Goal: Information Seeking & Learning: Find specific fact

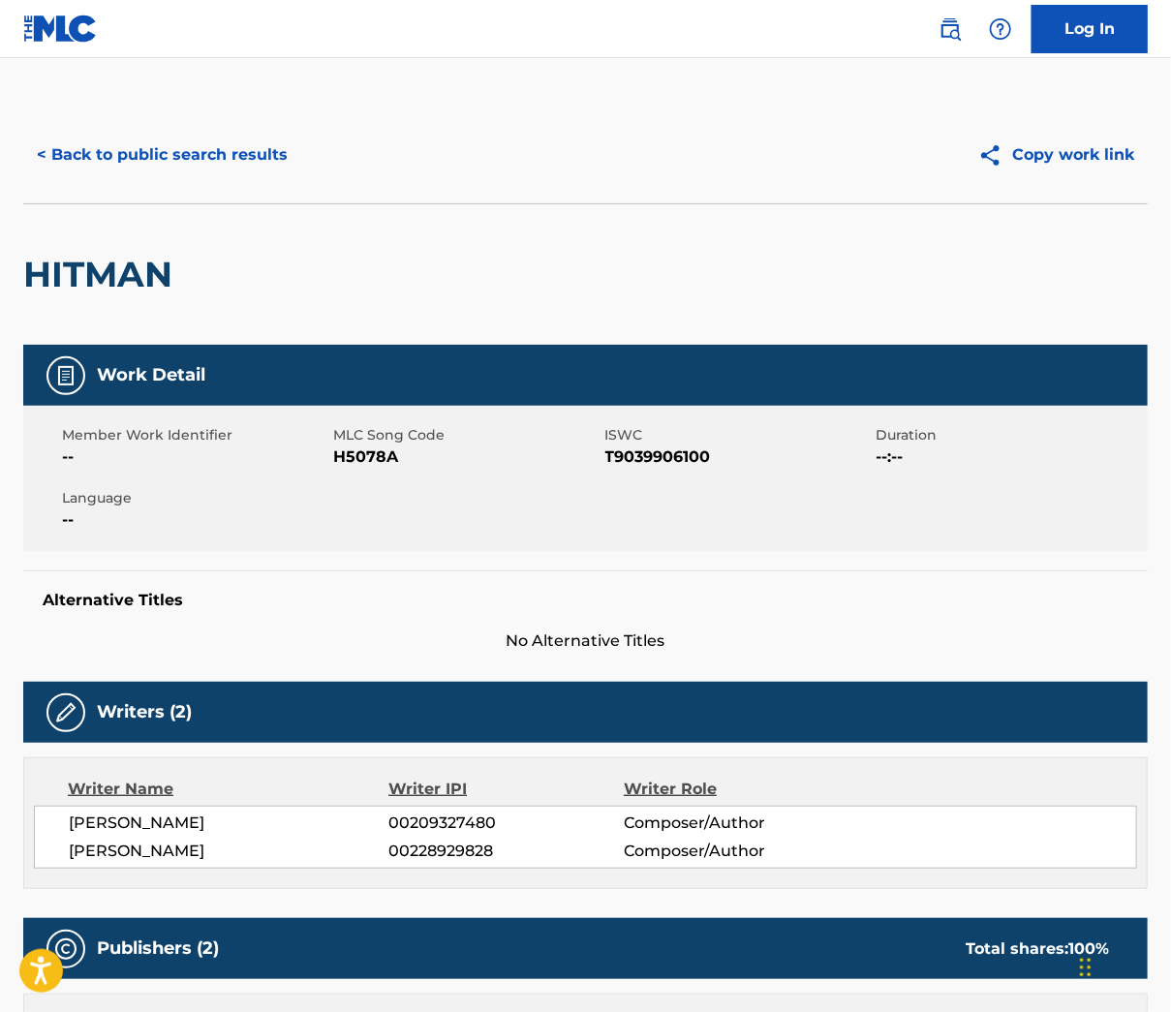
click at [202, 154] on button "< Back to public search results" at bounding box center [162, 155] width 278 height 48
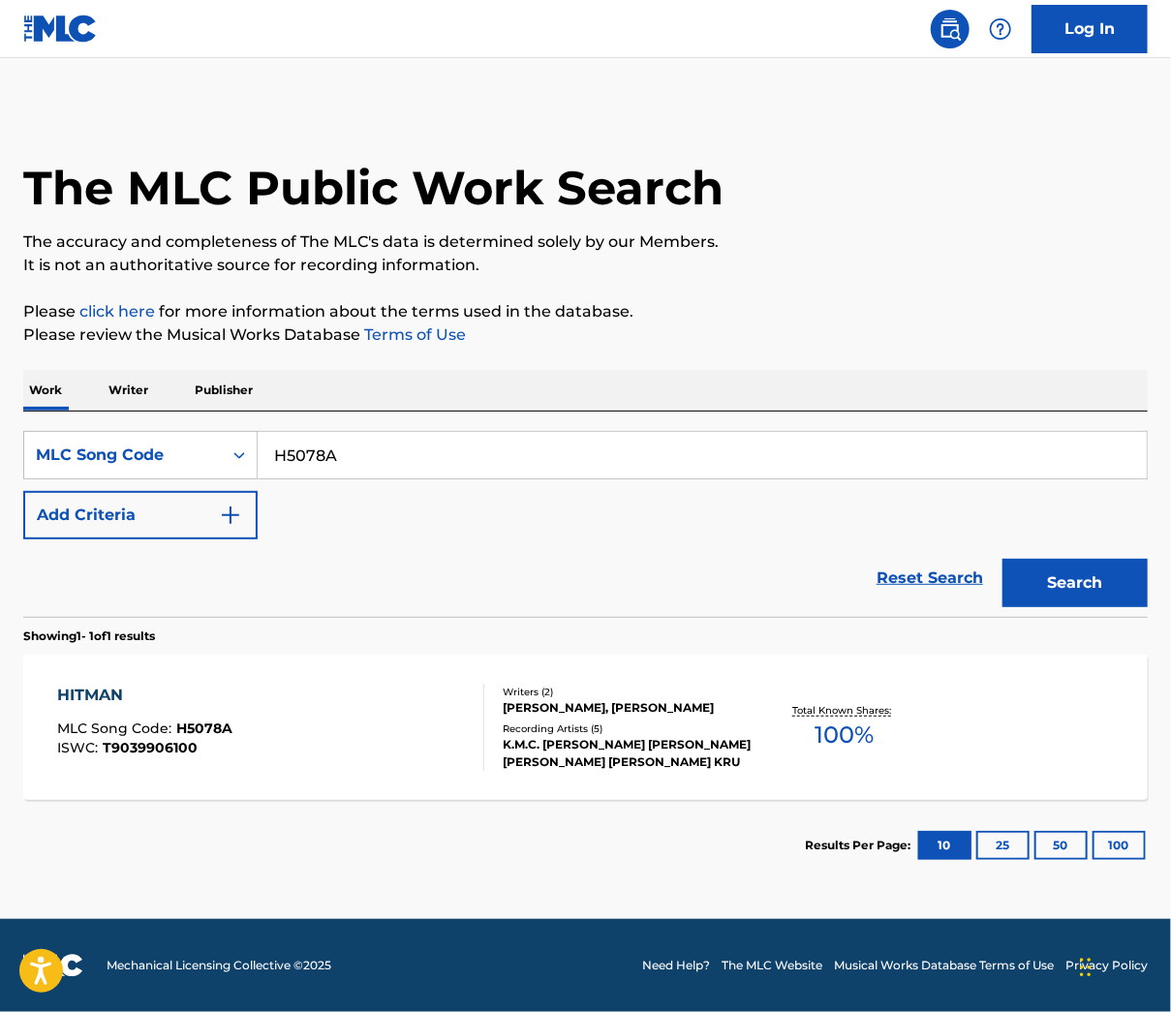
click at [380, 480] on div "H5078A" at bounding box center [703, 455] width 890 height 48
click at [380, 475] on input "H5078A" at bounding box center [702, 455] width 889 height 47
paste input "W1476V"
type input "W1476V"
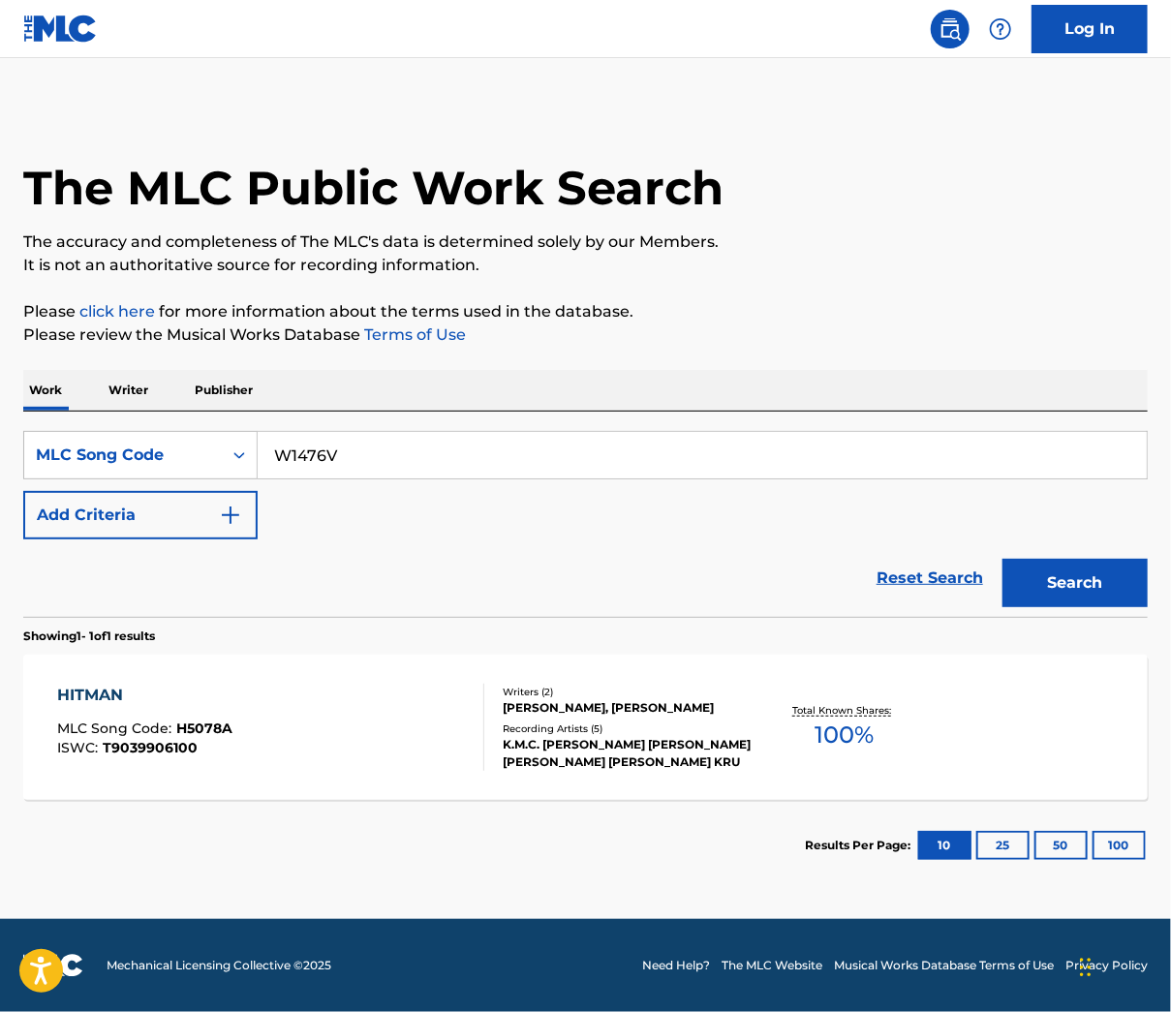
click at [1056, 596] on button "Search" at bounding box center [1075, 583] width 145 height 48
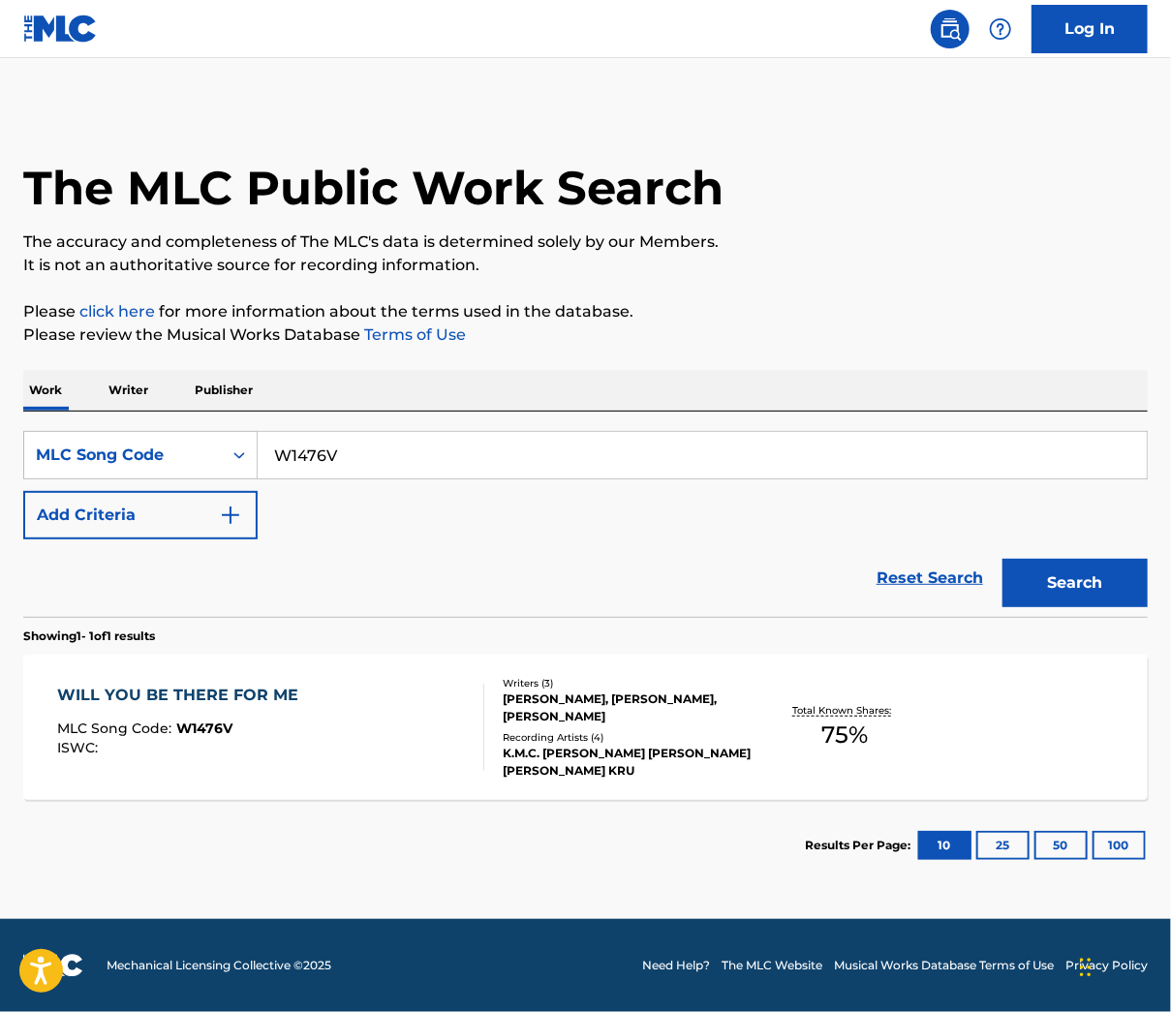
click at [621, 713] on div "[PERSON_NAME], [PERSON_NAME], [PERSON_NAME]" at bounding box center [627, 708] width 249 height 35
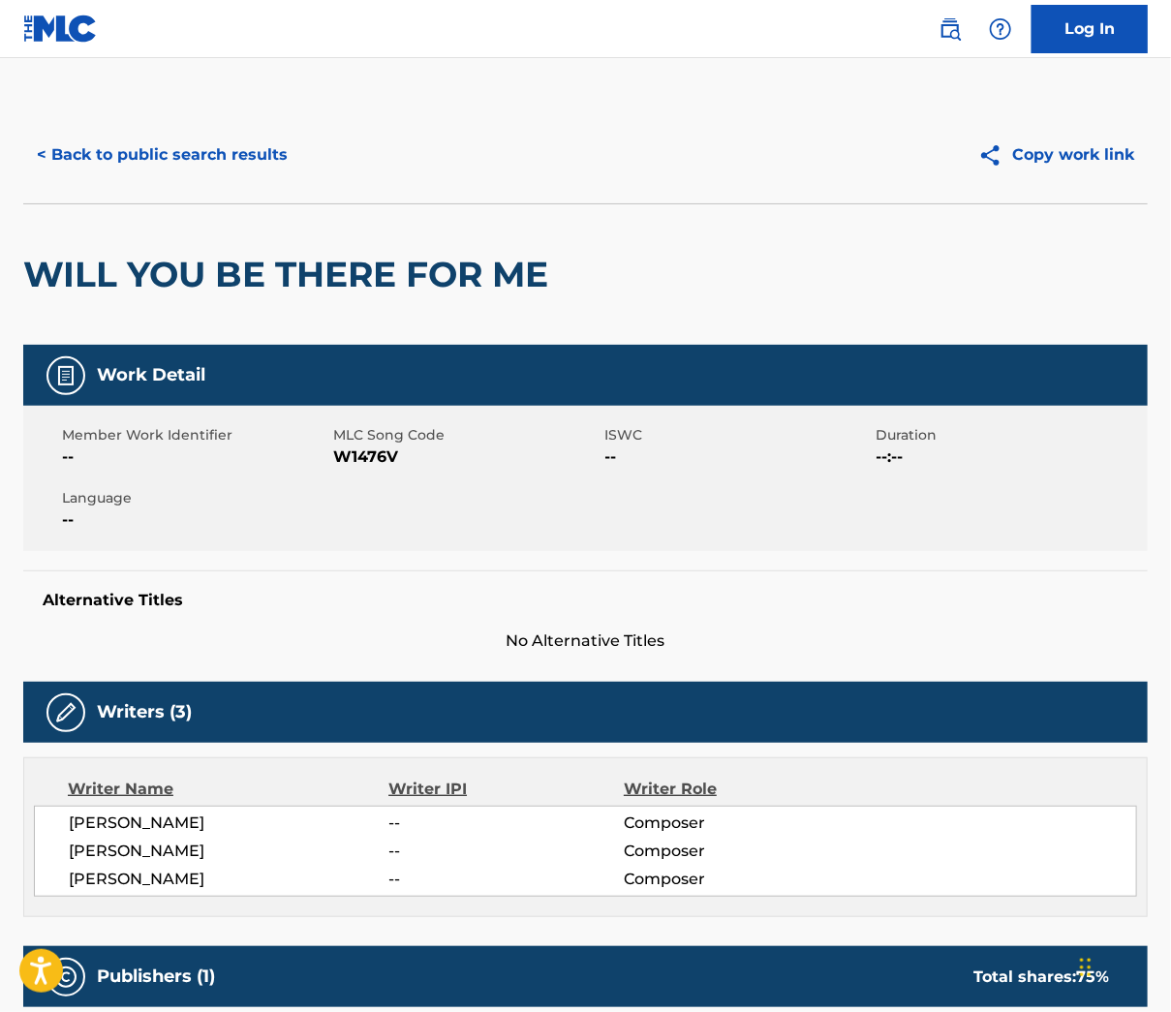
click at [208, 167] on button "< Back to public search results" at bounding box center [162, 155] width 278 height 48
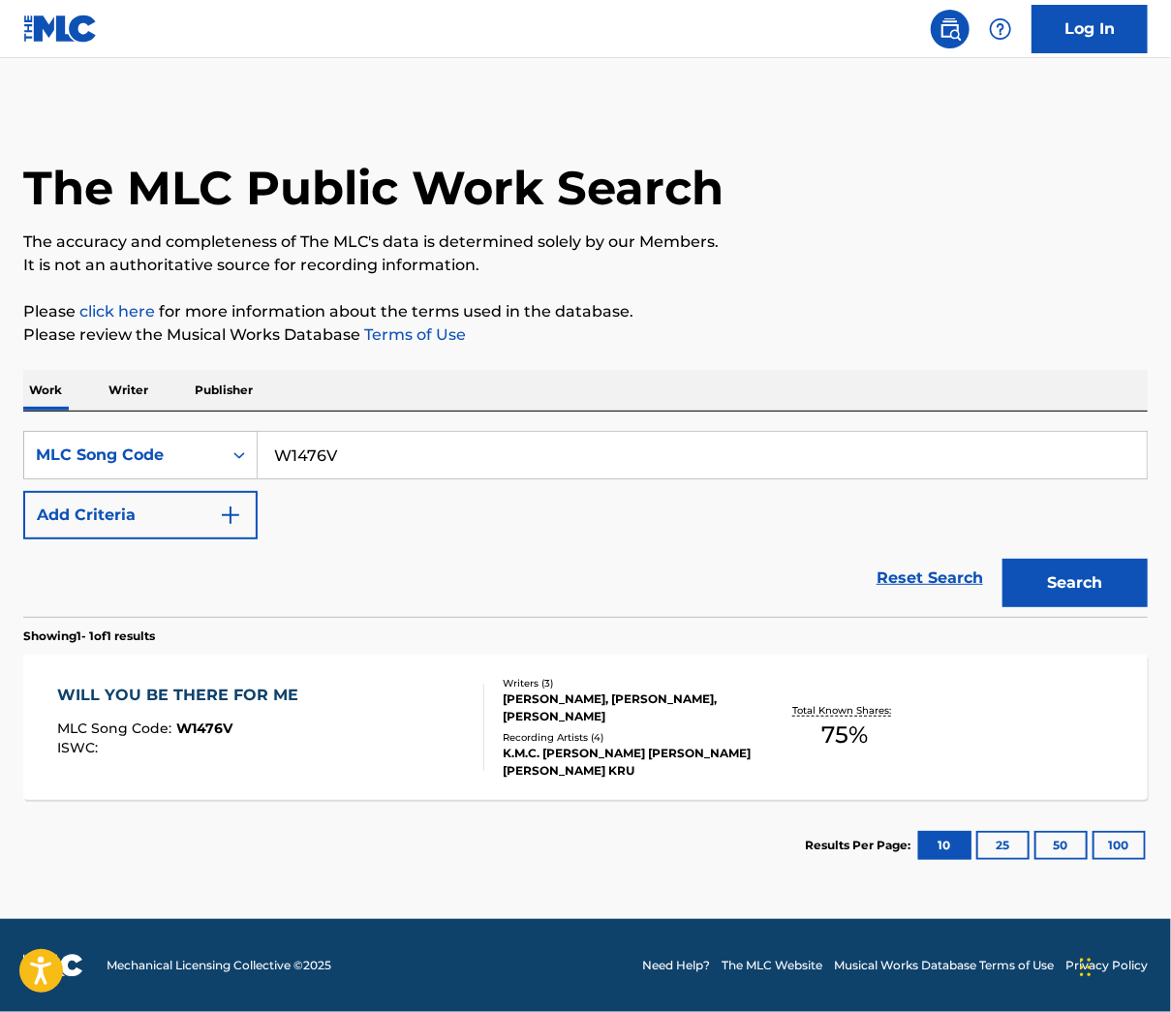
click at [454, 480] on div "W1476V" at bounding box center [703, 455] width 890 height 48
click at [450, 472] on input "W1476V" at bounding box center [702, 455] width 889 height 47
paste input "L8326A"
type input "L8326A"
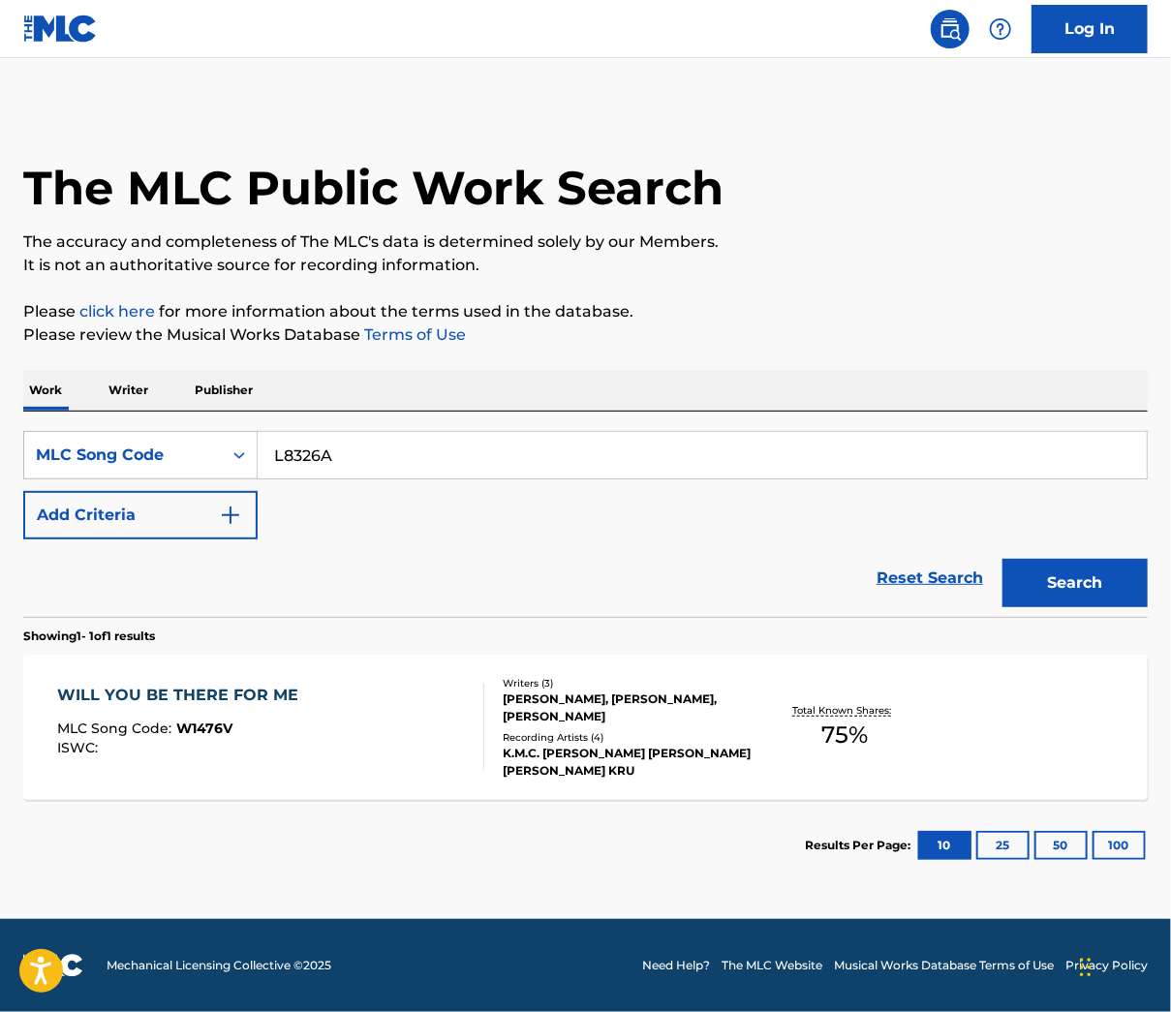
click at [1050, 607] on button "Search" at bounding box center [1075, 583] width 145 height 48
click at [435, 699] on div "LORD OF ALL MLC Song Code : L8326A ISWC : T3211865639 Writers ( 3 ) [PERSON_NAM…" at bounding box center [585, 727] width 1125 height 145
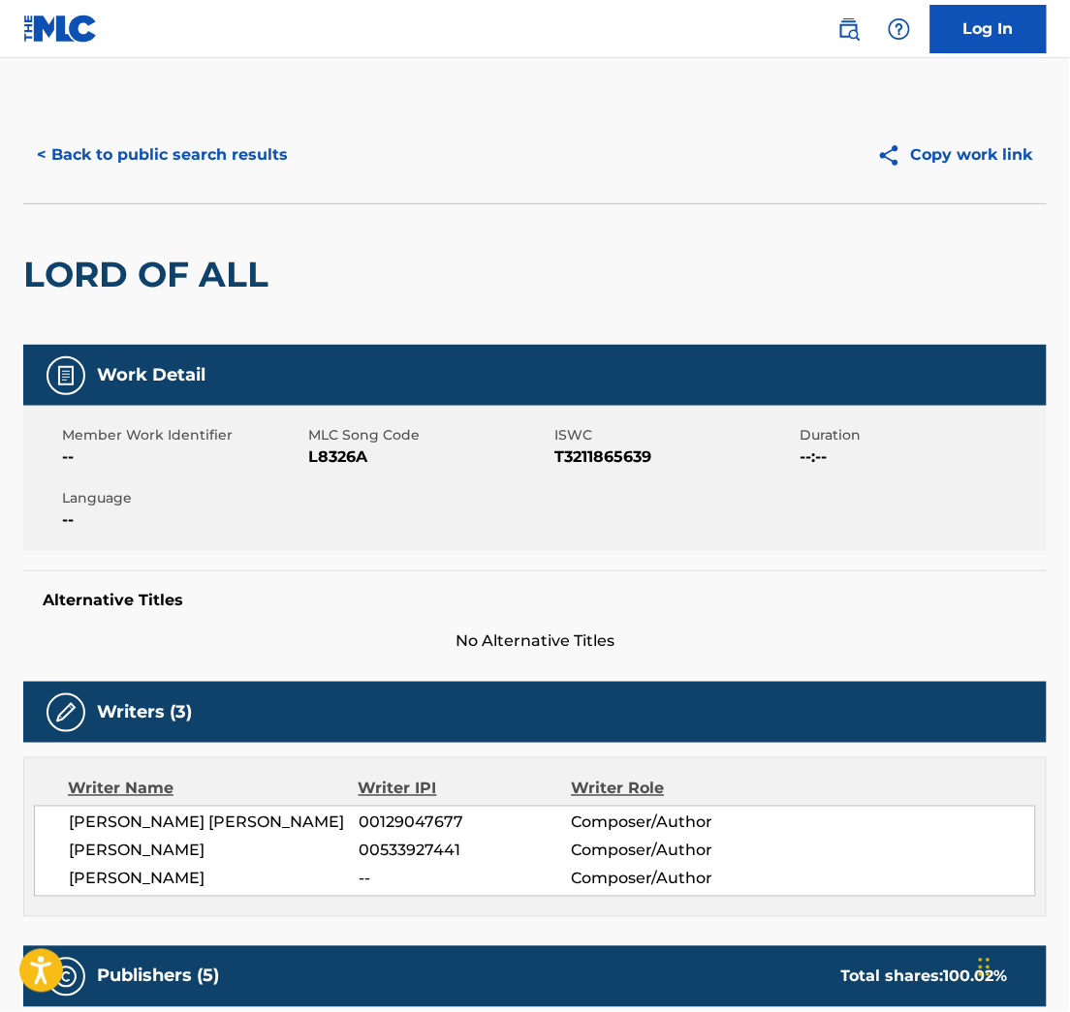
click at [171, 446] on span "Member Work Identifier" at bounding box center [182, 435] width 241 height 20
click at [142, 160] on button "< Back to public search results" at bounding box center [162, 155] width 278 height 48
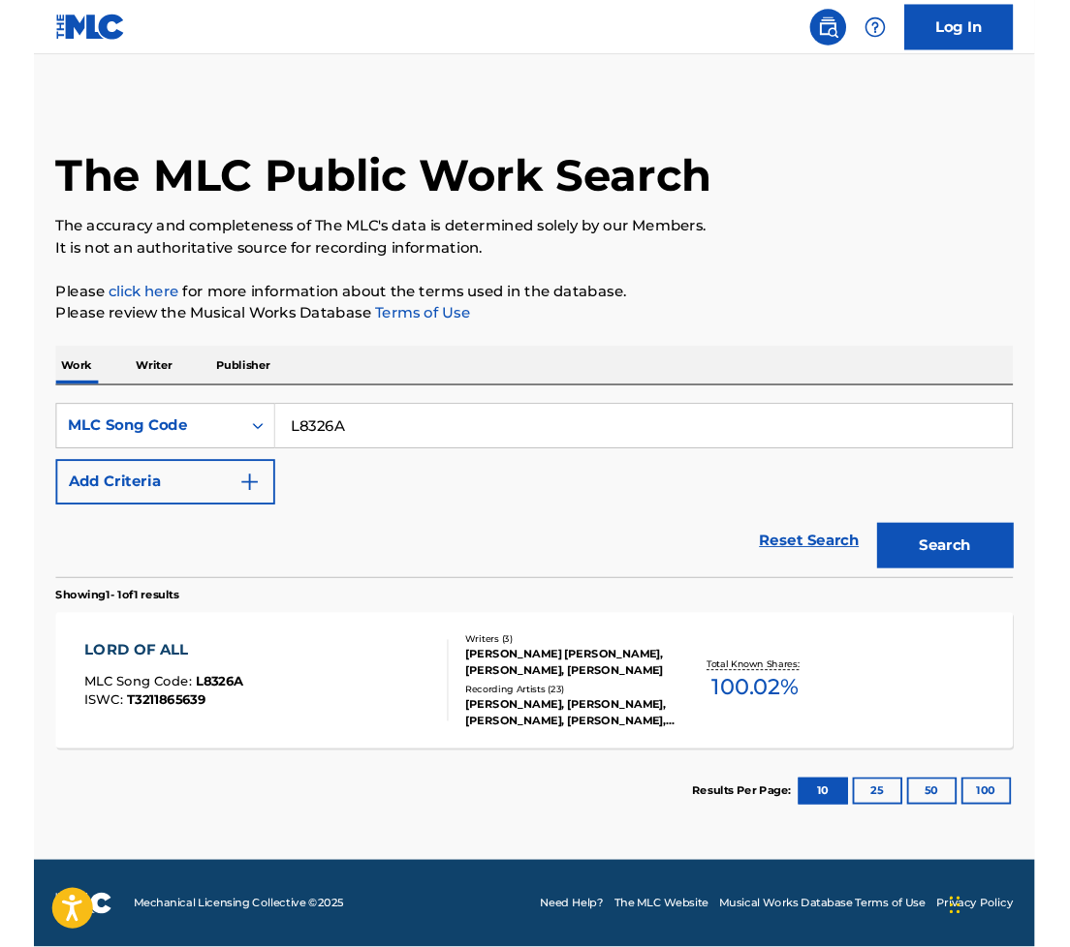
scroll to position [15, 0]
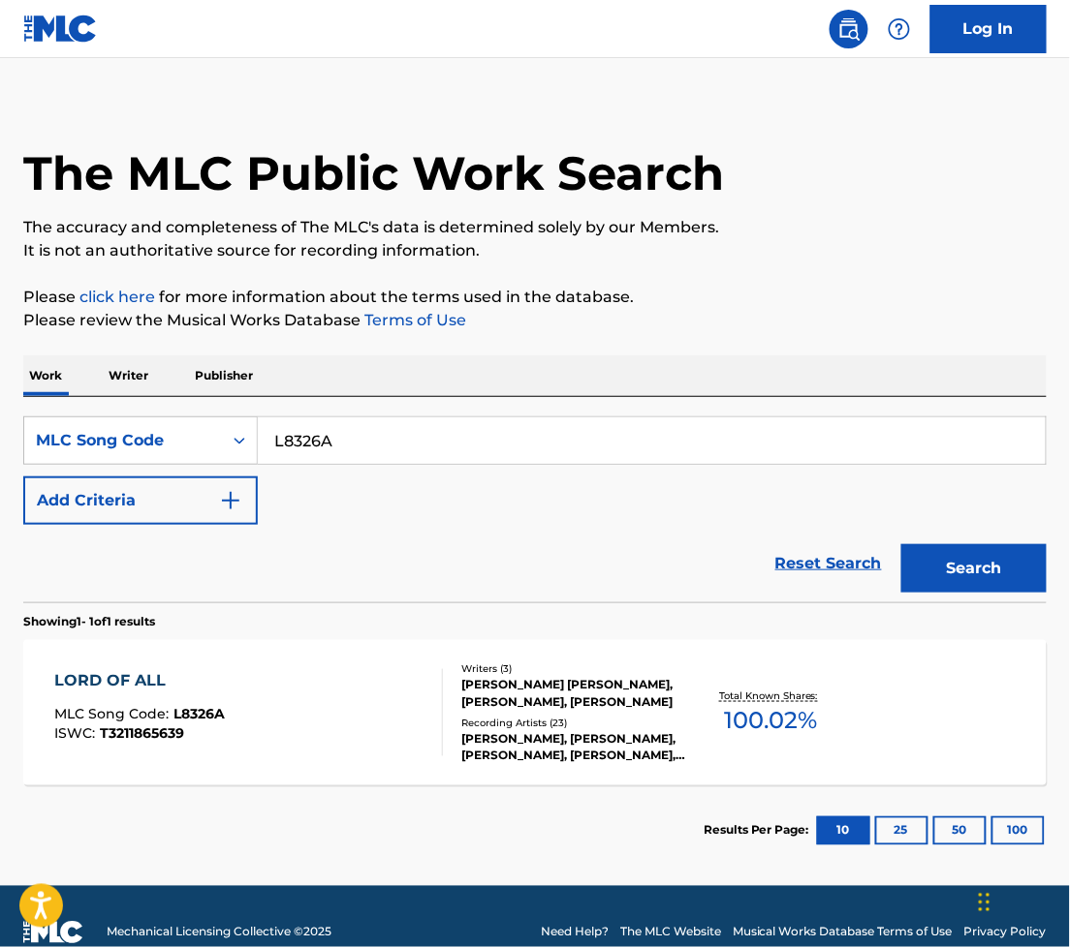
click at [332, 463] on input "L8326A" at bounding box center [652, 441] width 788 height 47
paste input "F4390M"
type input "F4390M"
click at [998, 593] on button "Search" at bounding box center [973, 568] width 145 height 48
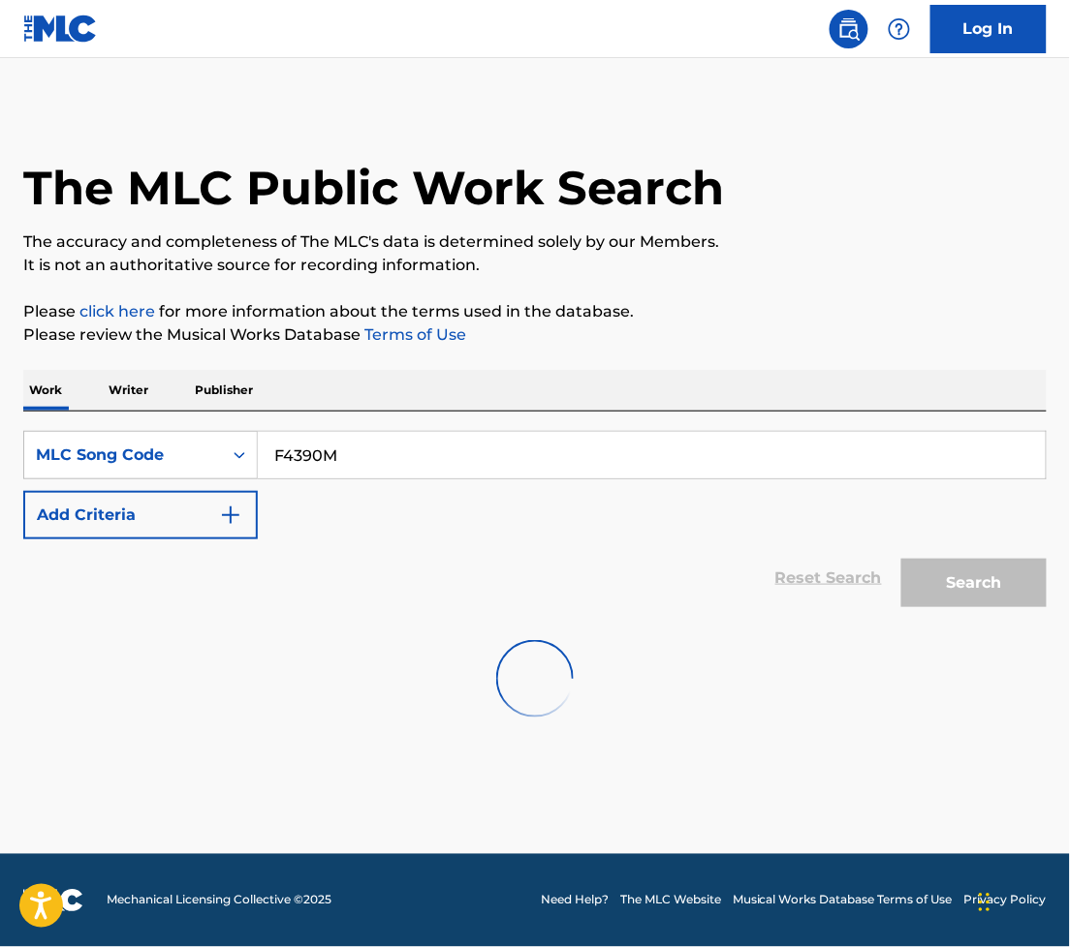
scroll to position [0, 0]
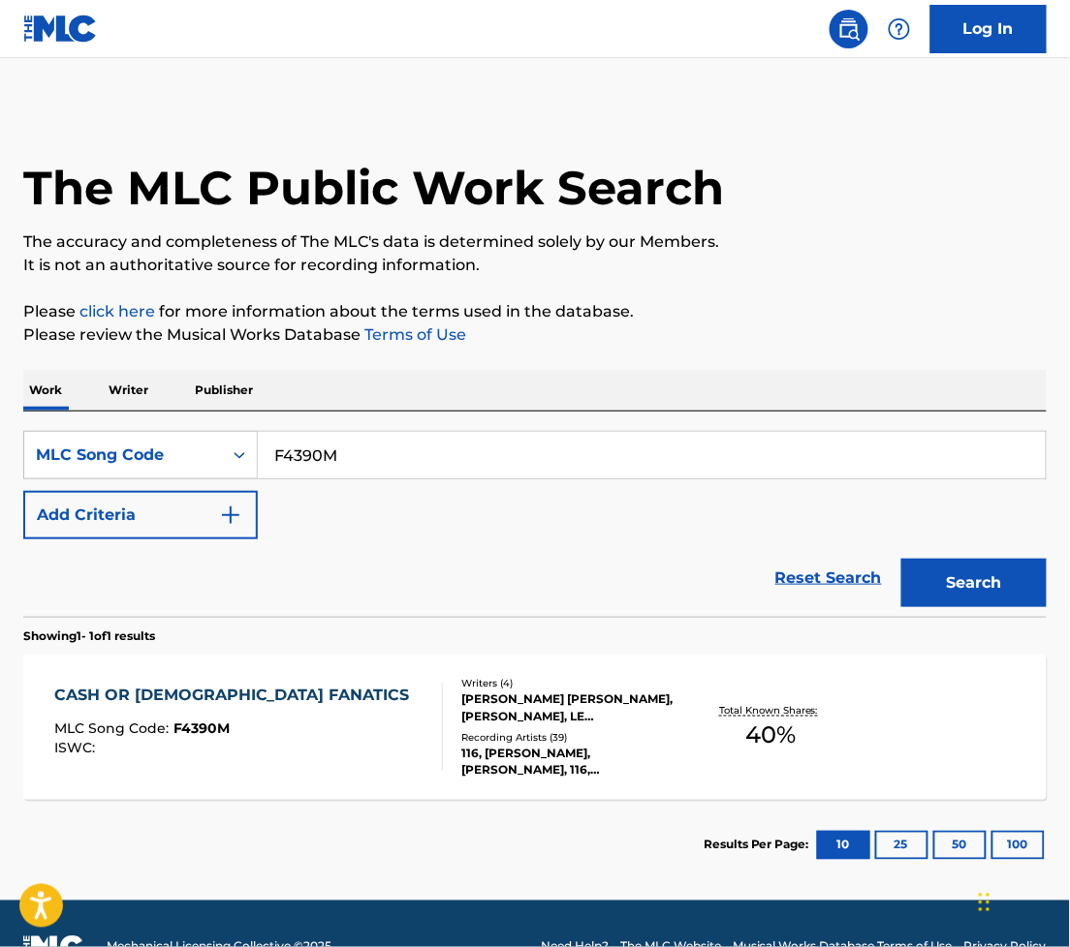
click at [312, 752] on div "CASH OR [DEMOGRAPHIC_DATA] FANATICS MLC Song Code : F4390M ISWC :" at bounding box center [248, 727] width 388 height 87
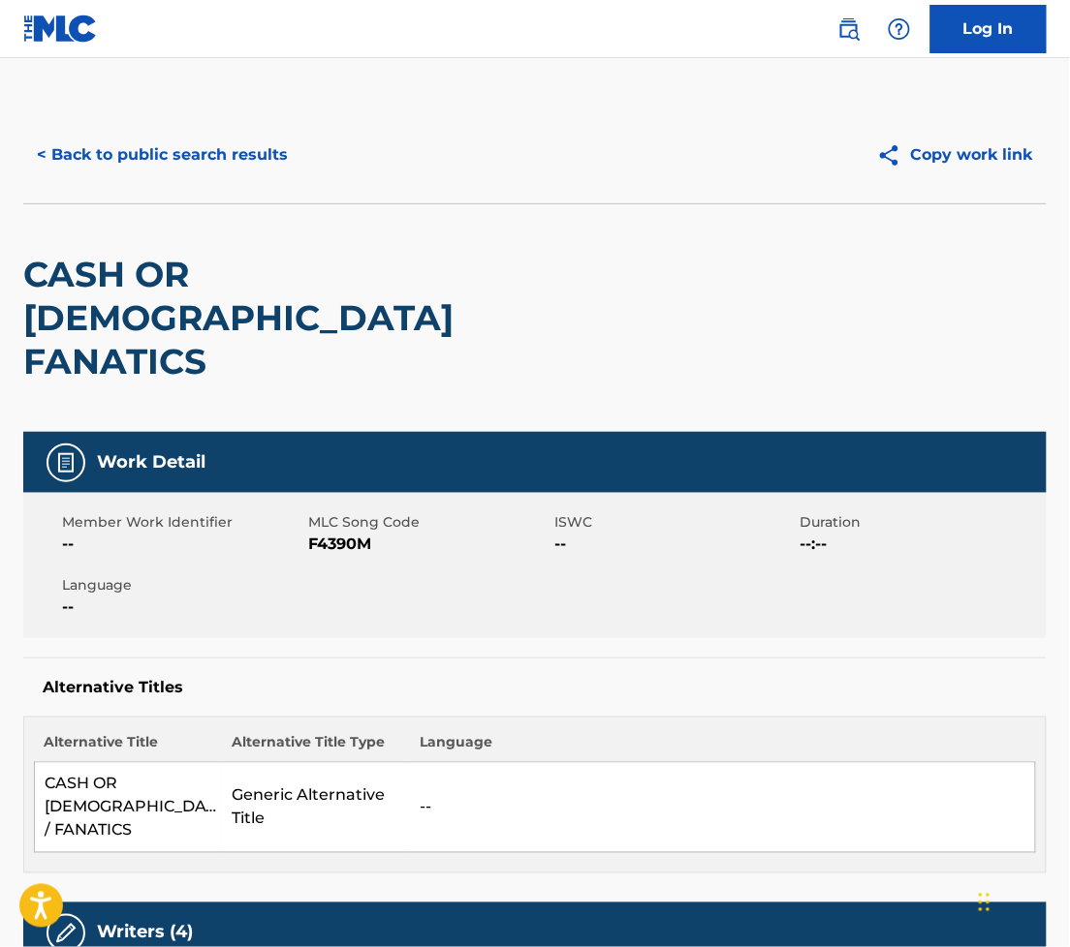
click at [203, 175] on button "< Back to public search results" at bounding box center [162, 155] width 278 height 48
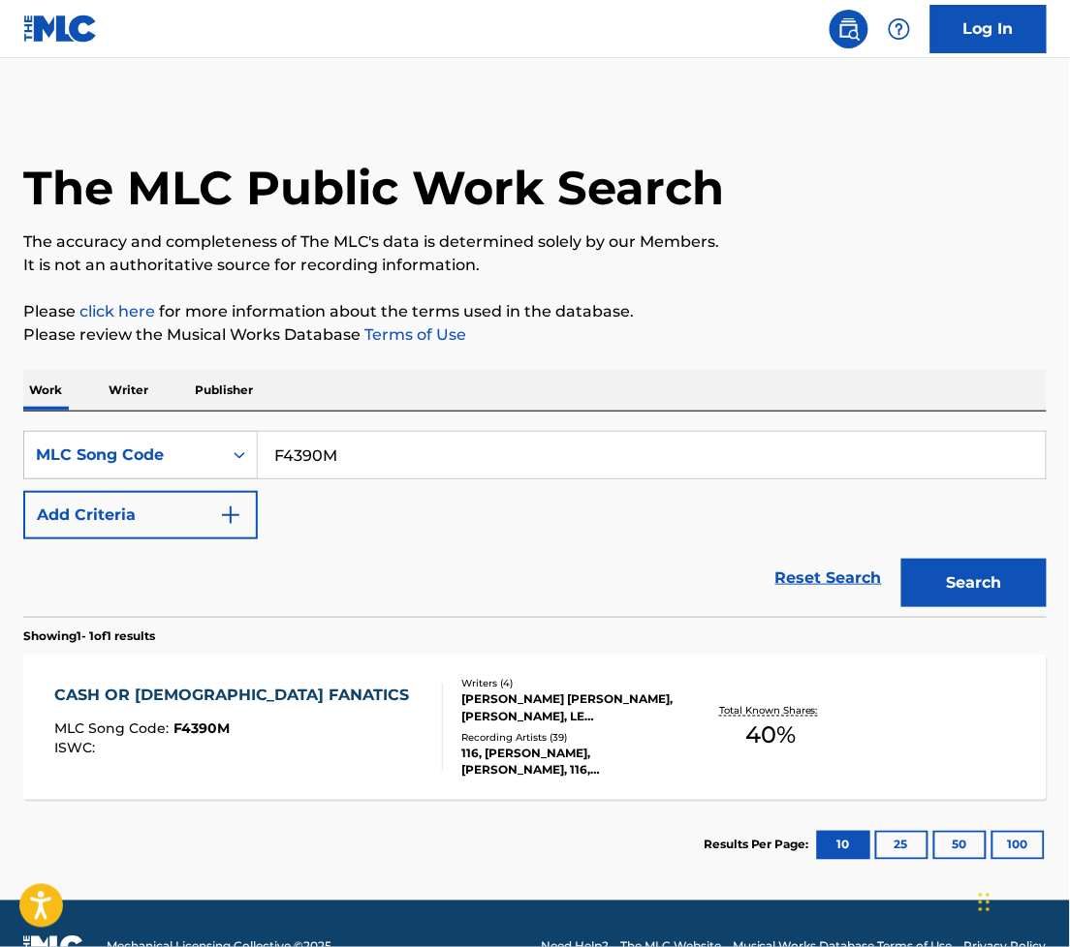
click at [377, 479] on input "F4390M" at bounding box center [652, 455] width 788 height 47
paste input "L7339U"
type input "L7339U"
click at [916, 602] on button "Search" at bounding box center [973, 583] width 145 height 48
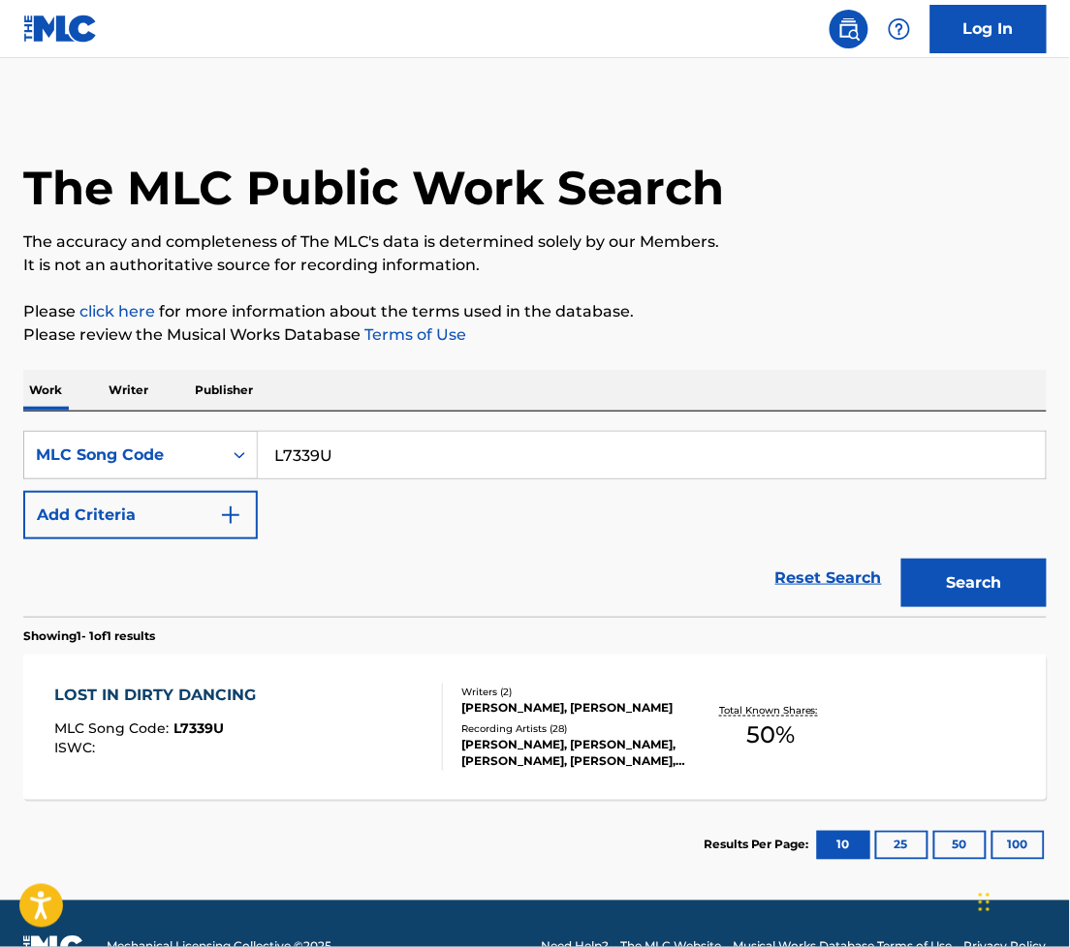
click at [565, 736] on div "Recording Artists ( 28 )" at bounding box center [573, 729] width 225 height 15
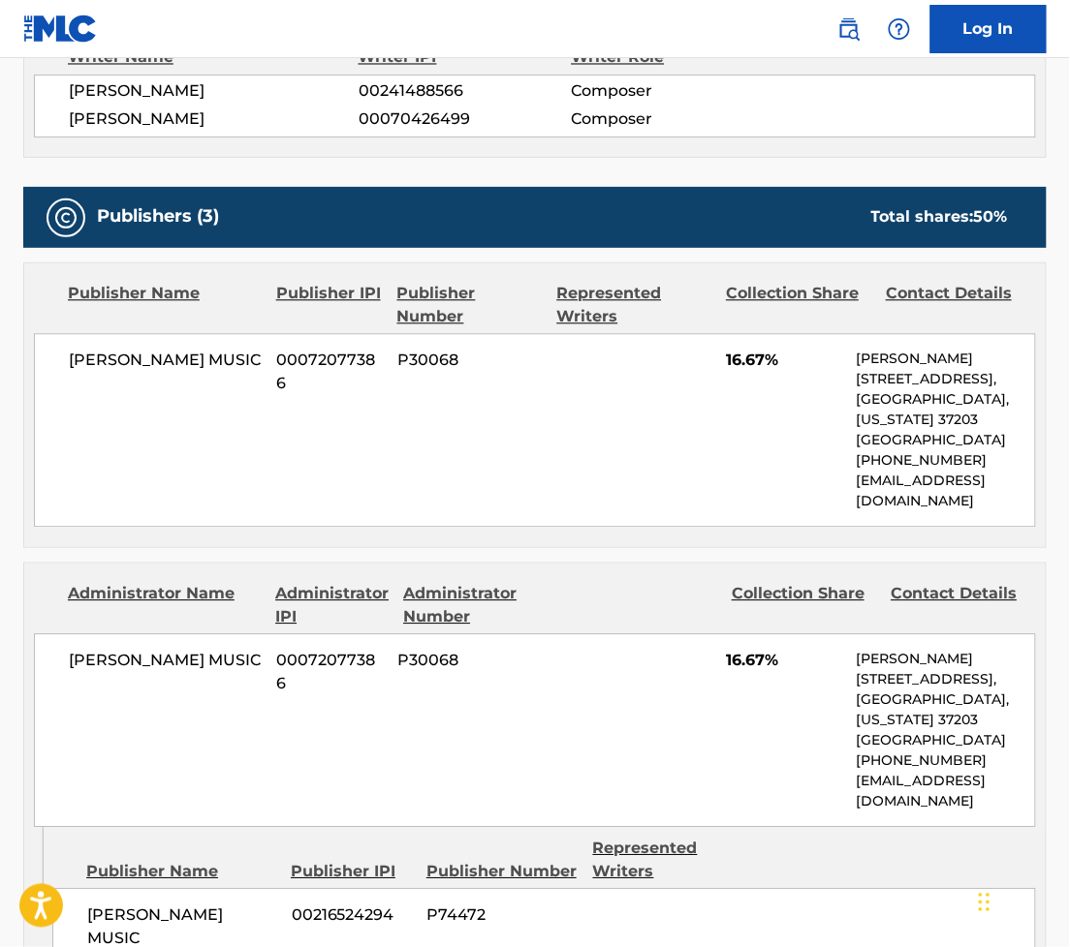
scroll to position [688, 0]
